Goal: Navigation & Orientation: Find specific page/section

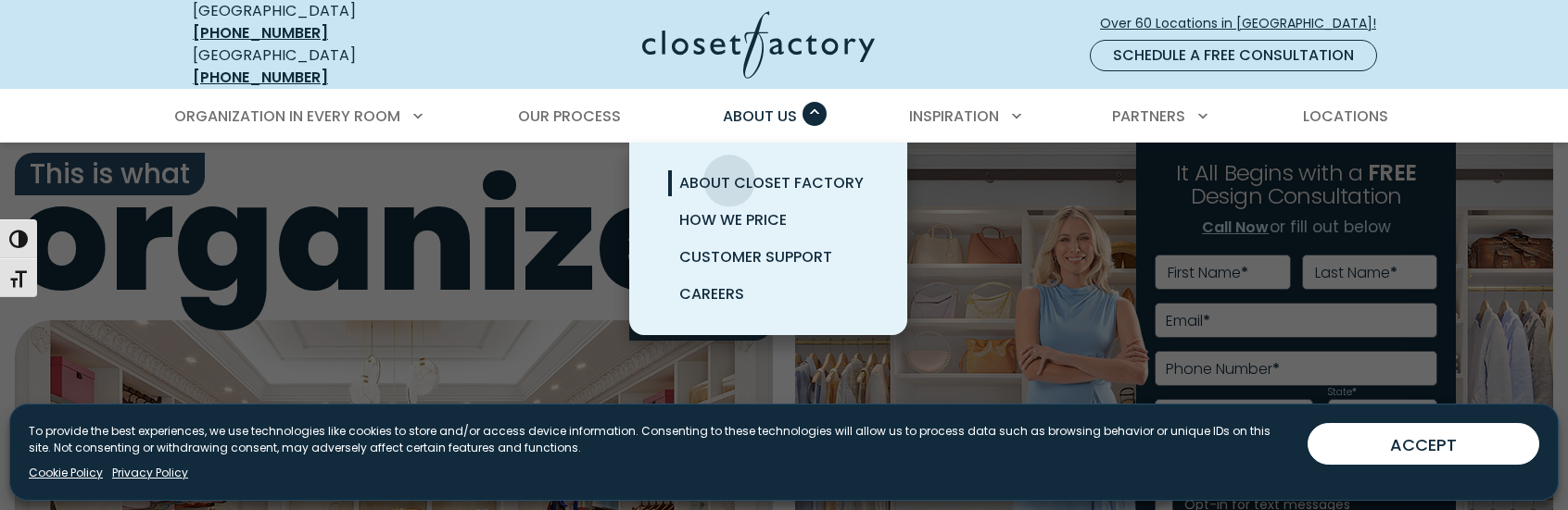
click at [729, 173] on span "About Closet Factory" at bounding box center [771, 183] width 184 height 22
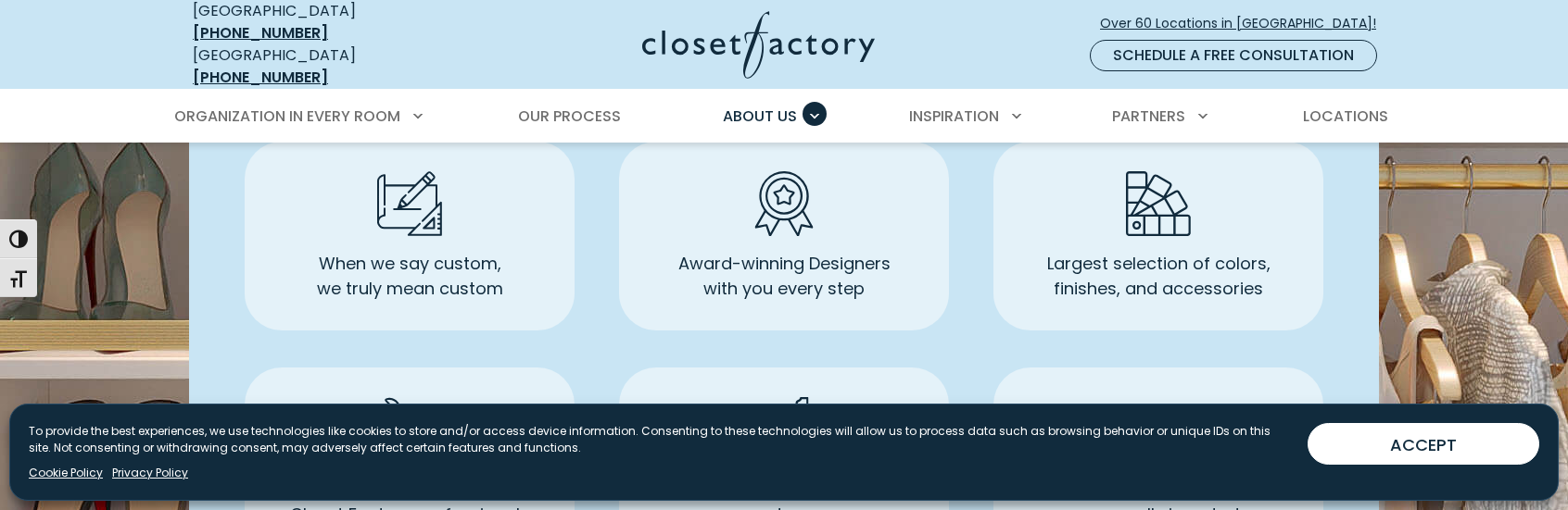
scroll to position [1204, 0]
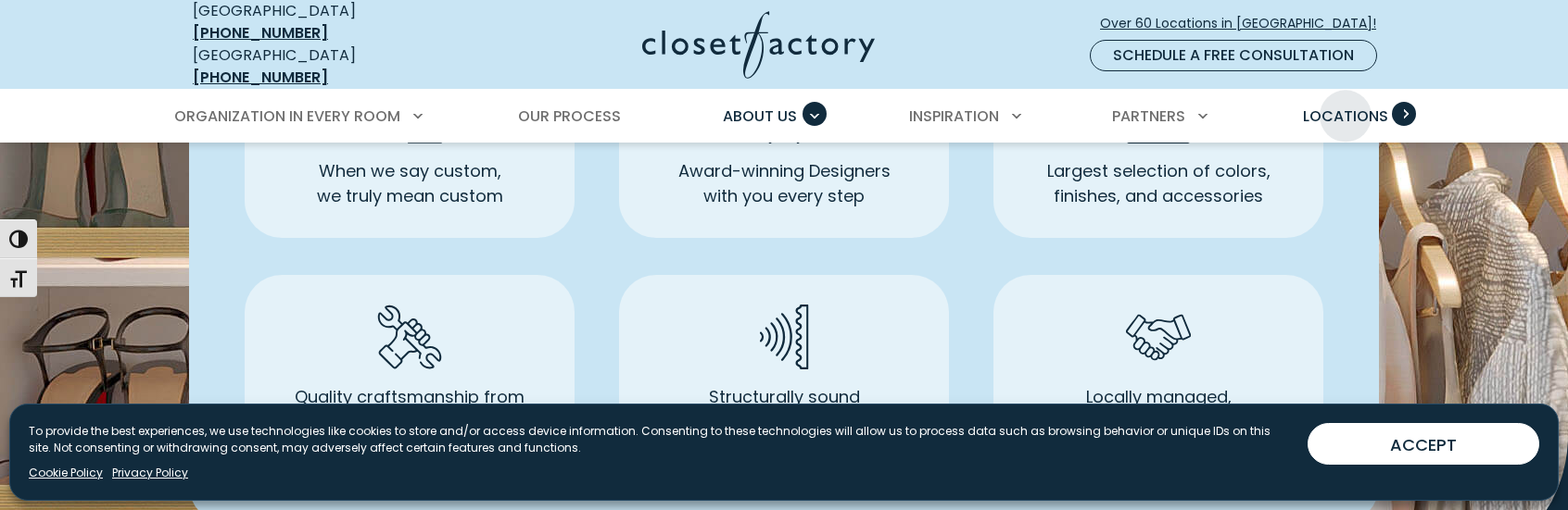
click at [1345, 106] on span "Locations" at bounding box center [1345, 116] width 85 height 22
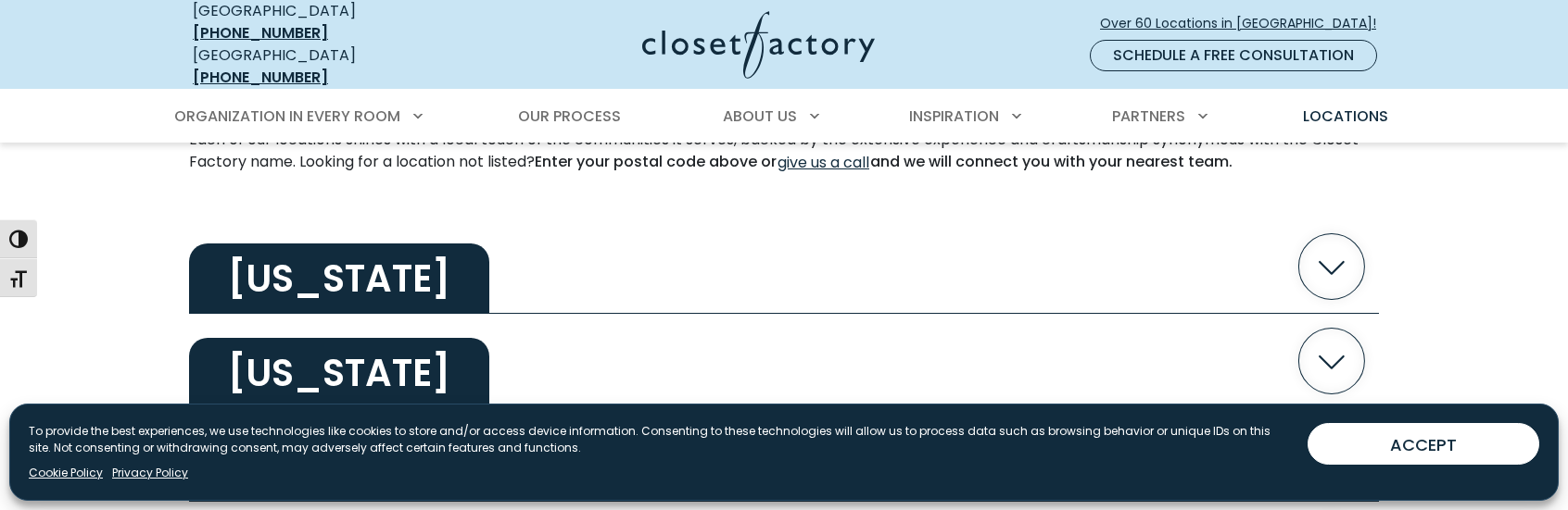
scroll to position [648, 0]
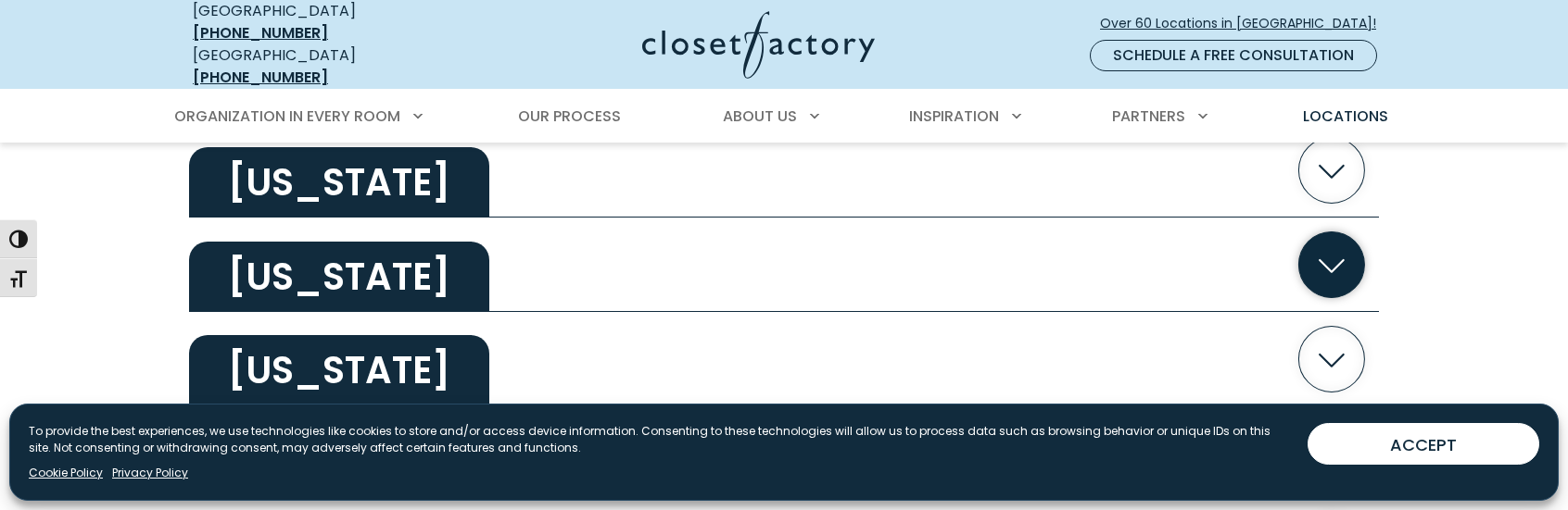
click at [1328, 244] on icon "button" at bounding box center [1332, 265] width 66 height 66
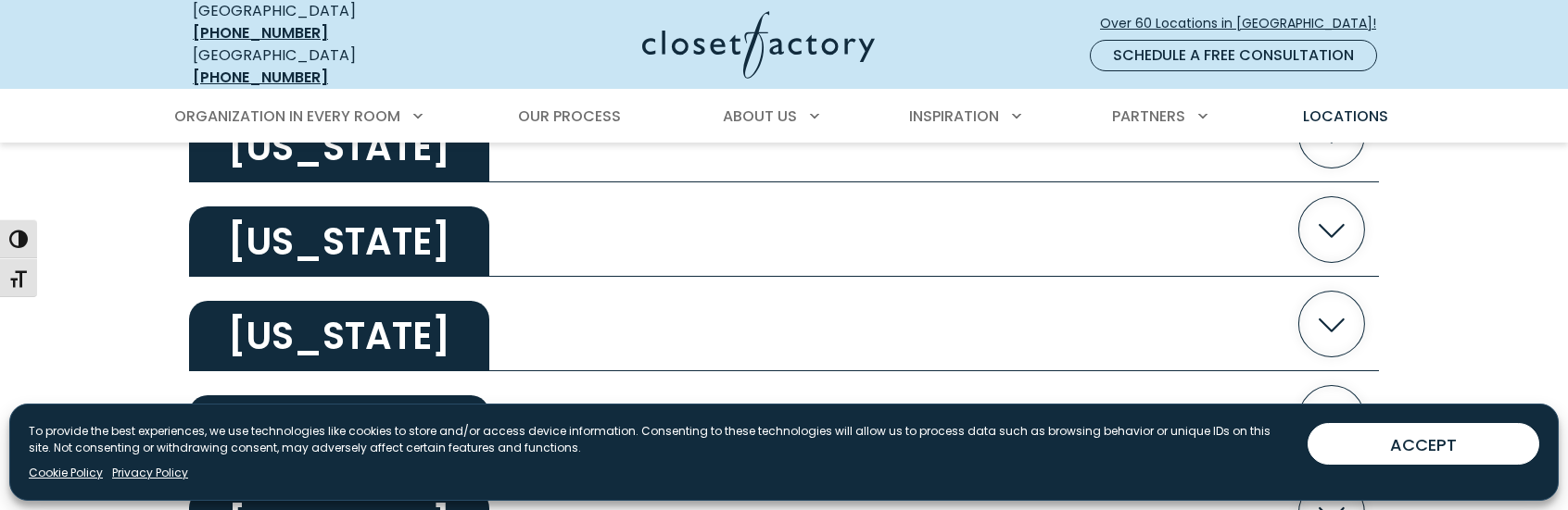
scroll to position [2499, 0]
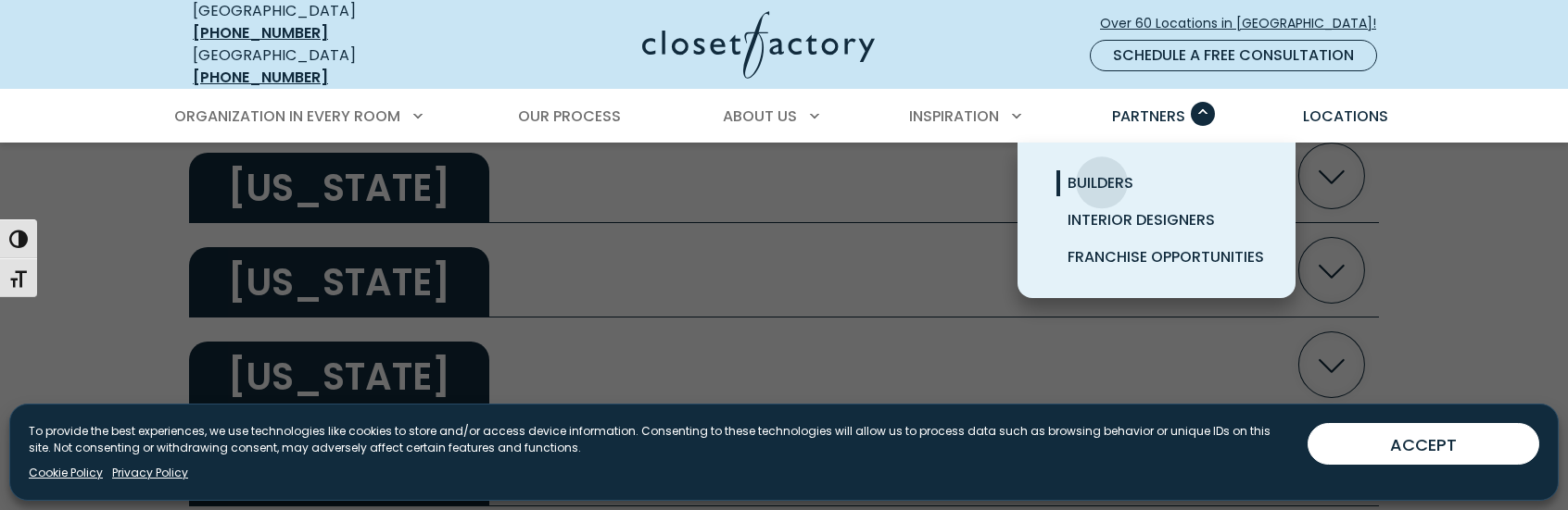
click at [1102, 173] on span "Builders" at bounding box center [1100, 183] width 66 height 22
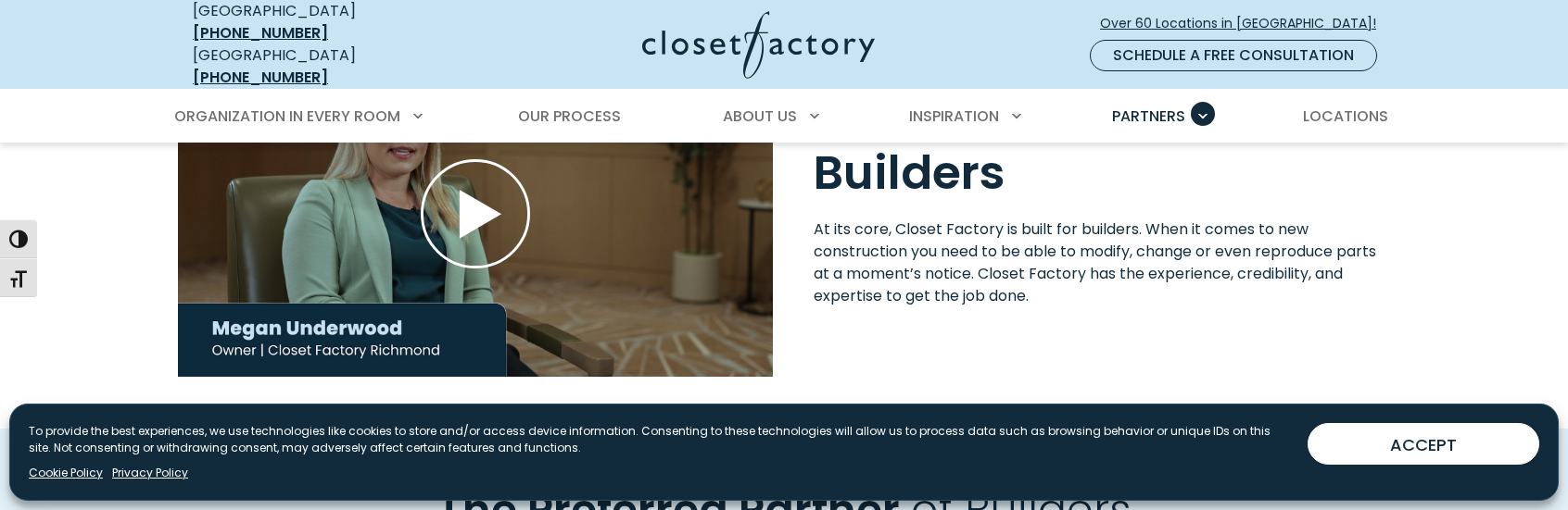
scroll to position [1944, 0]
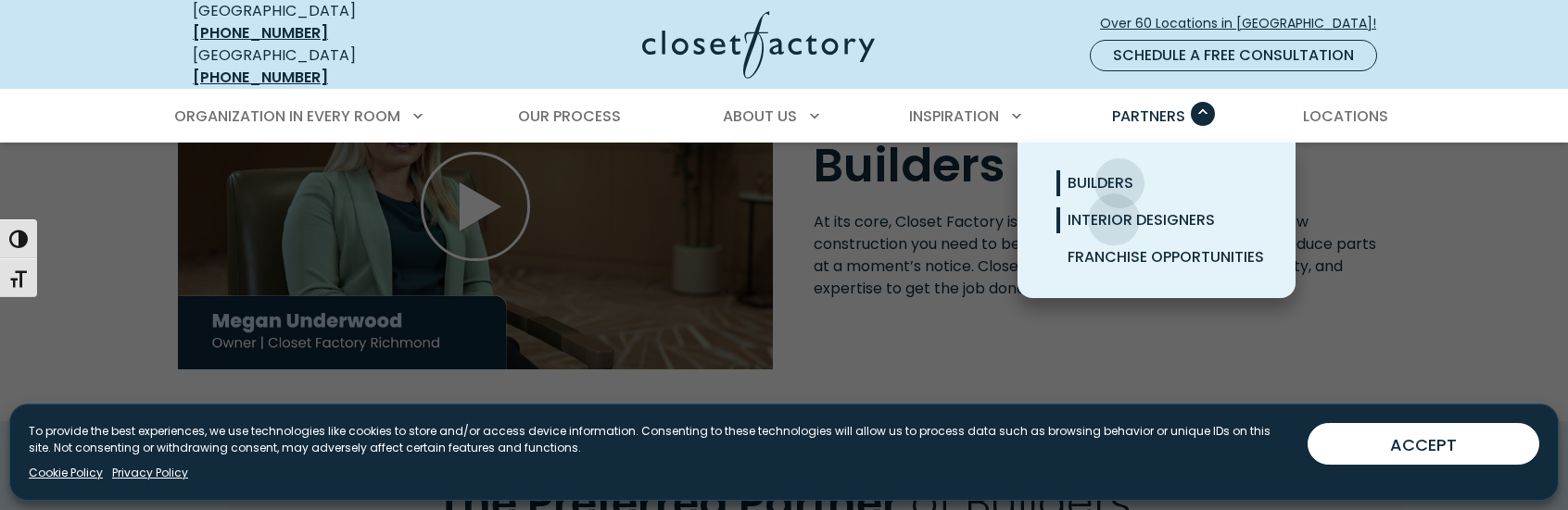
click at [1113, 209] on span "Interior Designers" at bounding box center [1141, 220] width 147 height 22
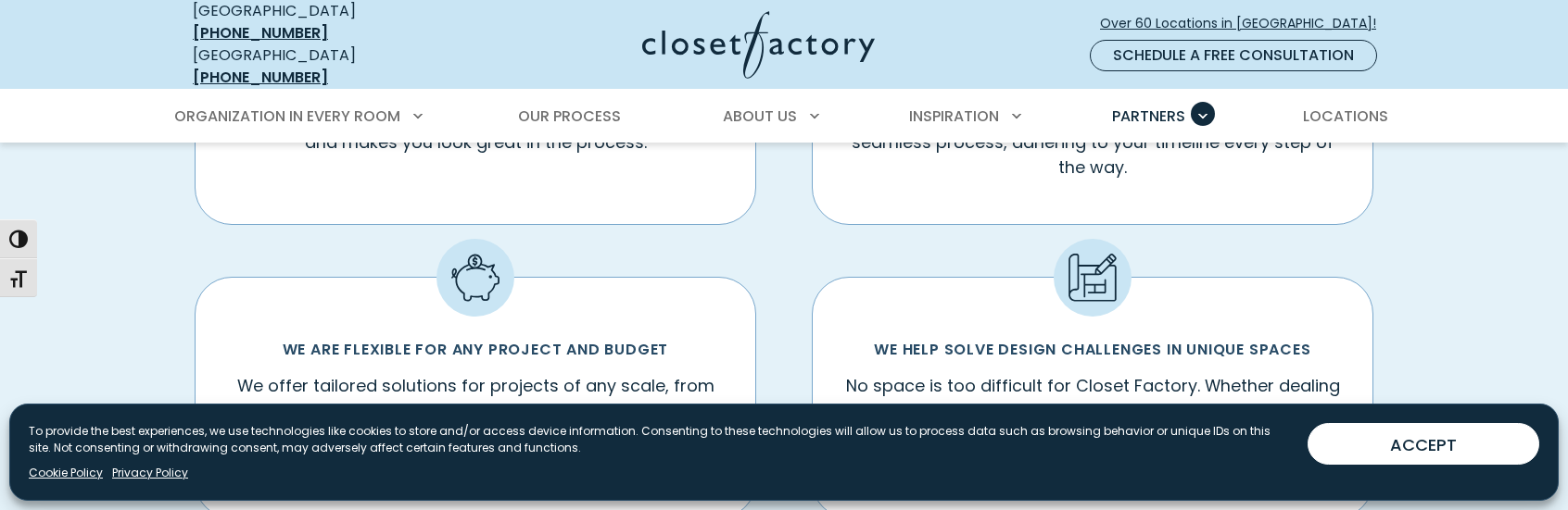
scroll to position [1480, 0]
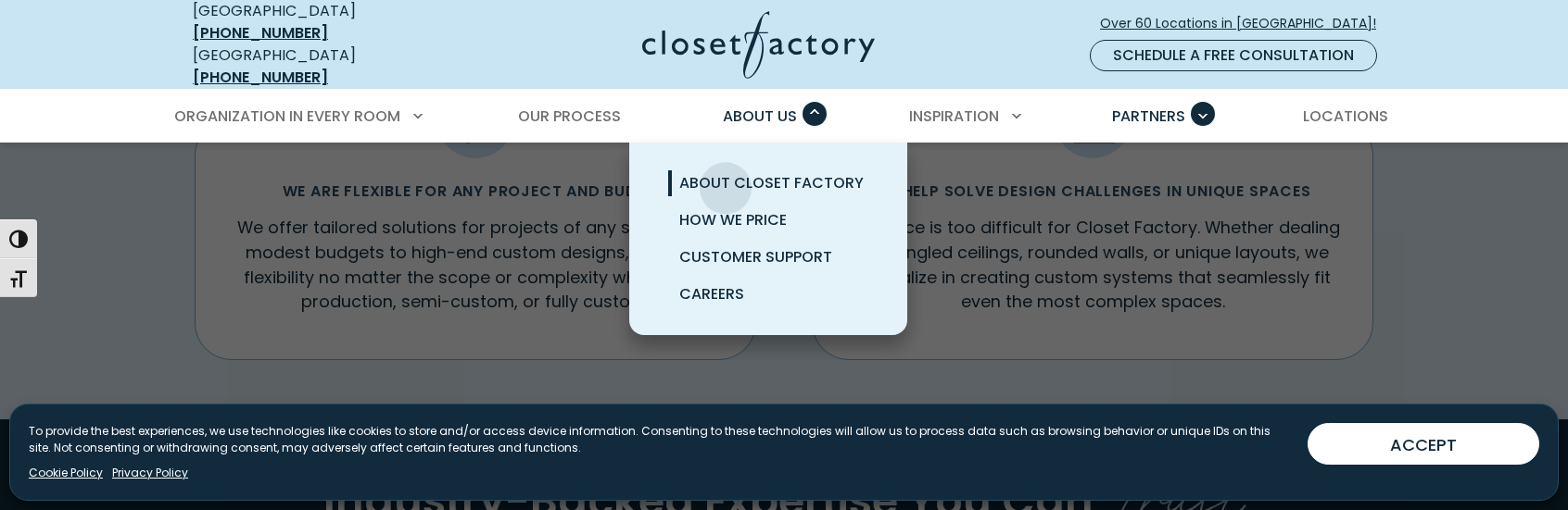
click at [726, 173] on span "About Closet Factory" at bounding box center [771, 183] width 184 height 22
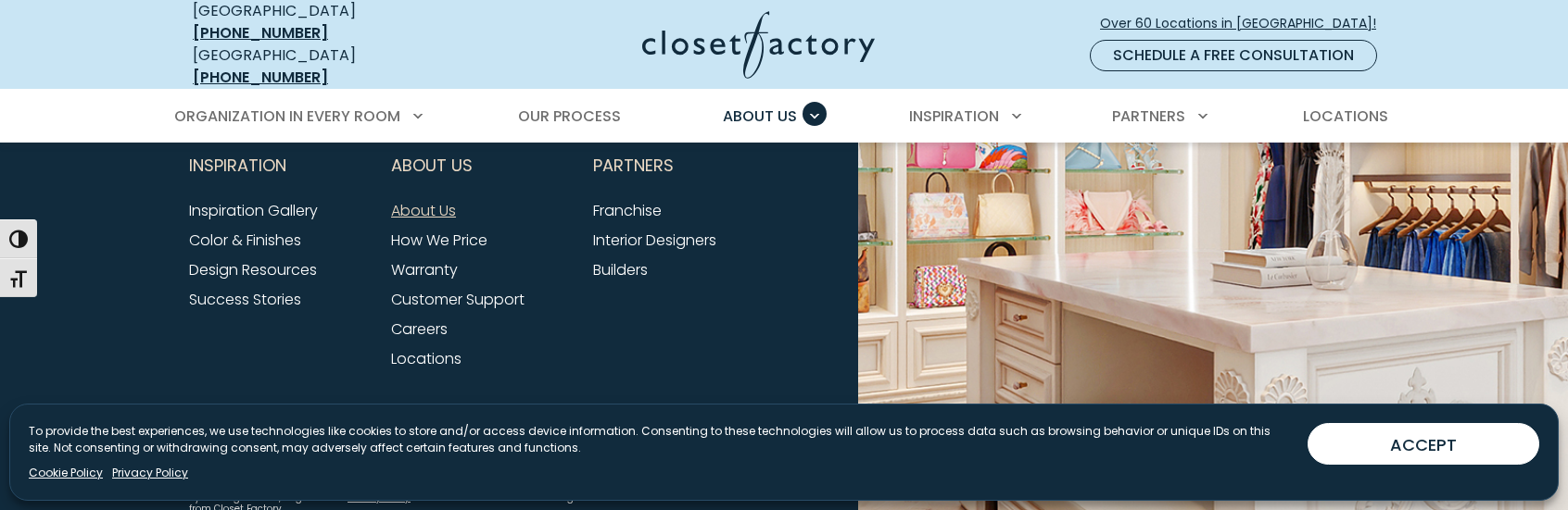
scroll to position [5092, 0]
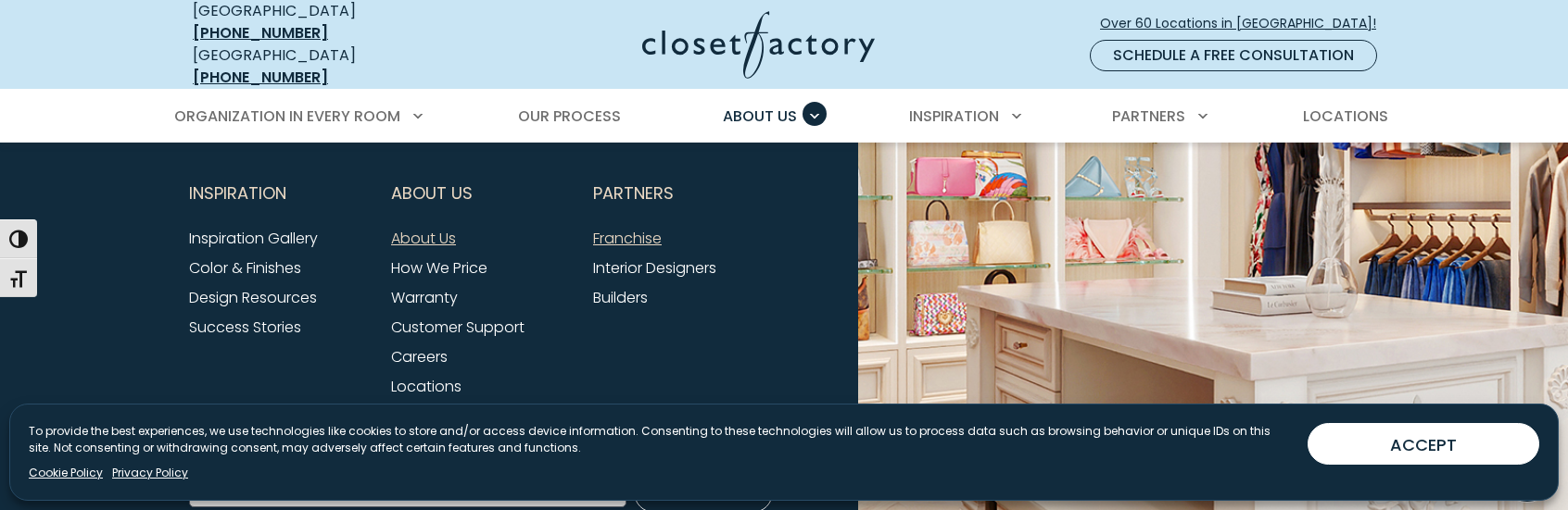
click at [631, 228] on link "Franchise" at bounding box center [626, 239] width 69 height 22
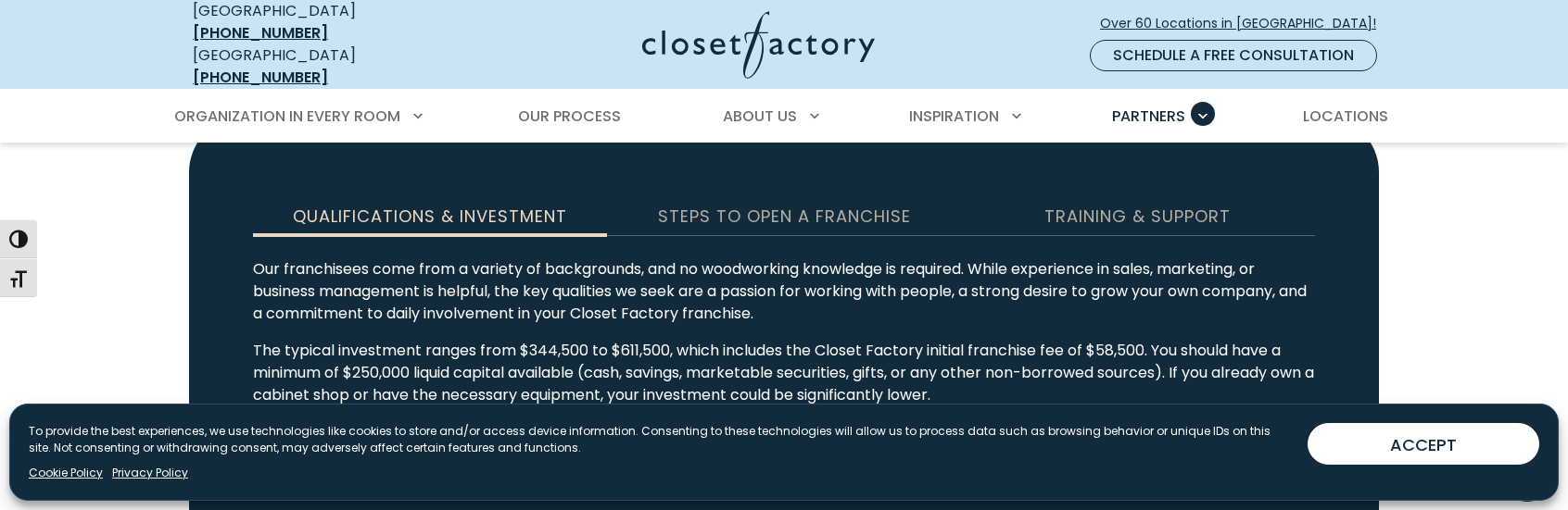
scroll to position [2777, 0]
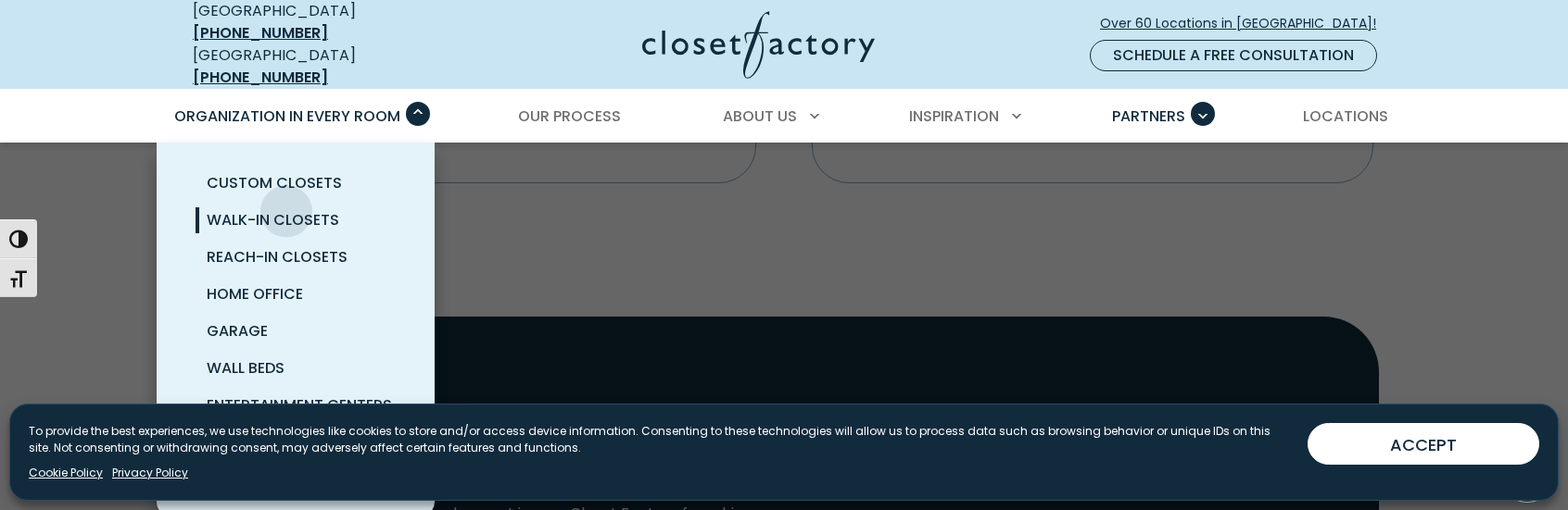
click at [286, 209] on span "Walk-In Closets" at bounding box center [273, 220] width 132 height 22
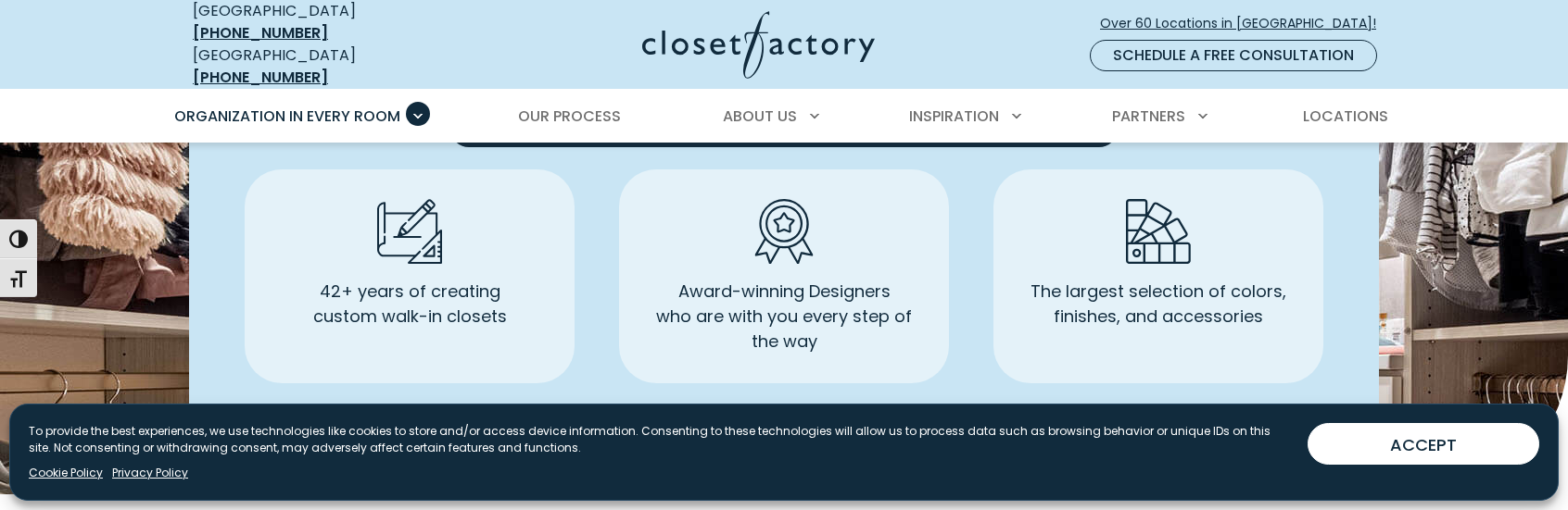
scroll to position [5554, 0]
